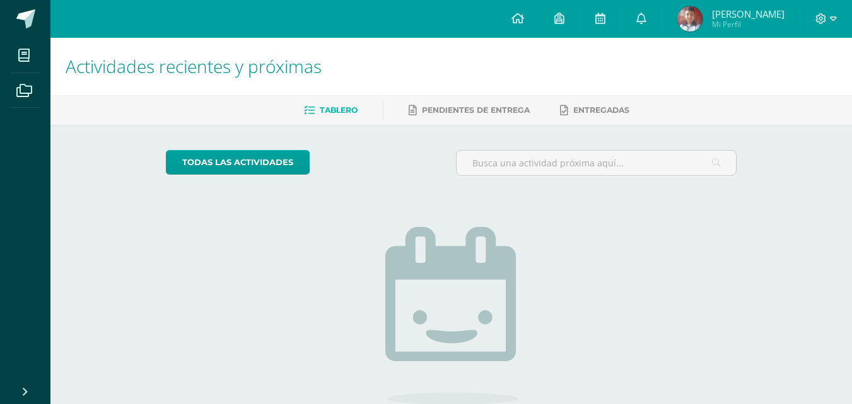
click at [720, 19] on span "Mi Perfil" at bounding box center [748, 24] width 73 height 11
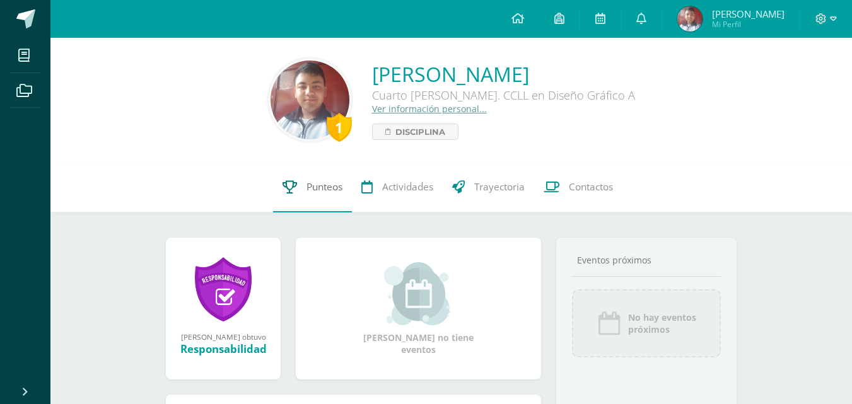
click at [321, 201] on link "Punteos" at bounding box center [312, 187] width 79 height 50
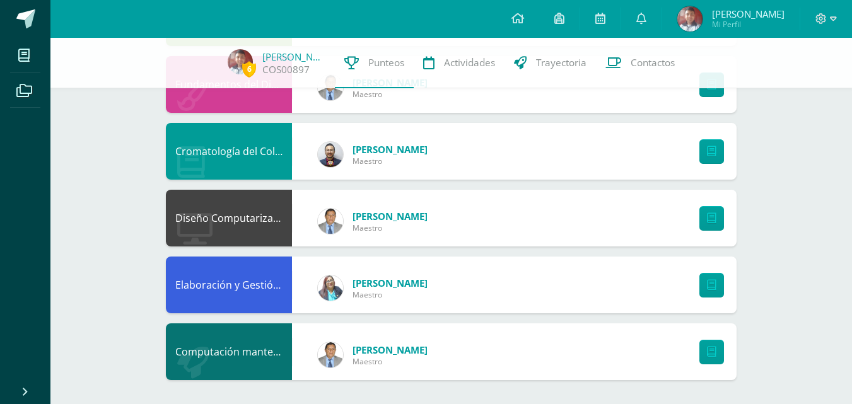
scroll to position [1013, 0]
